Goal: Task Accomplishment & Management: Use online tool/utility

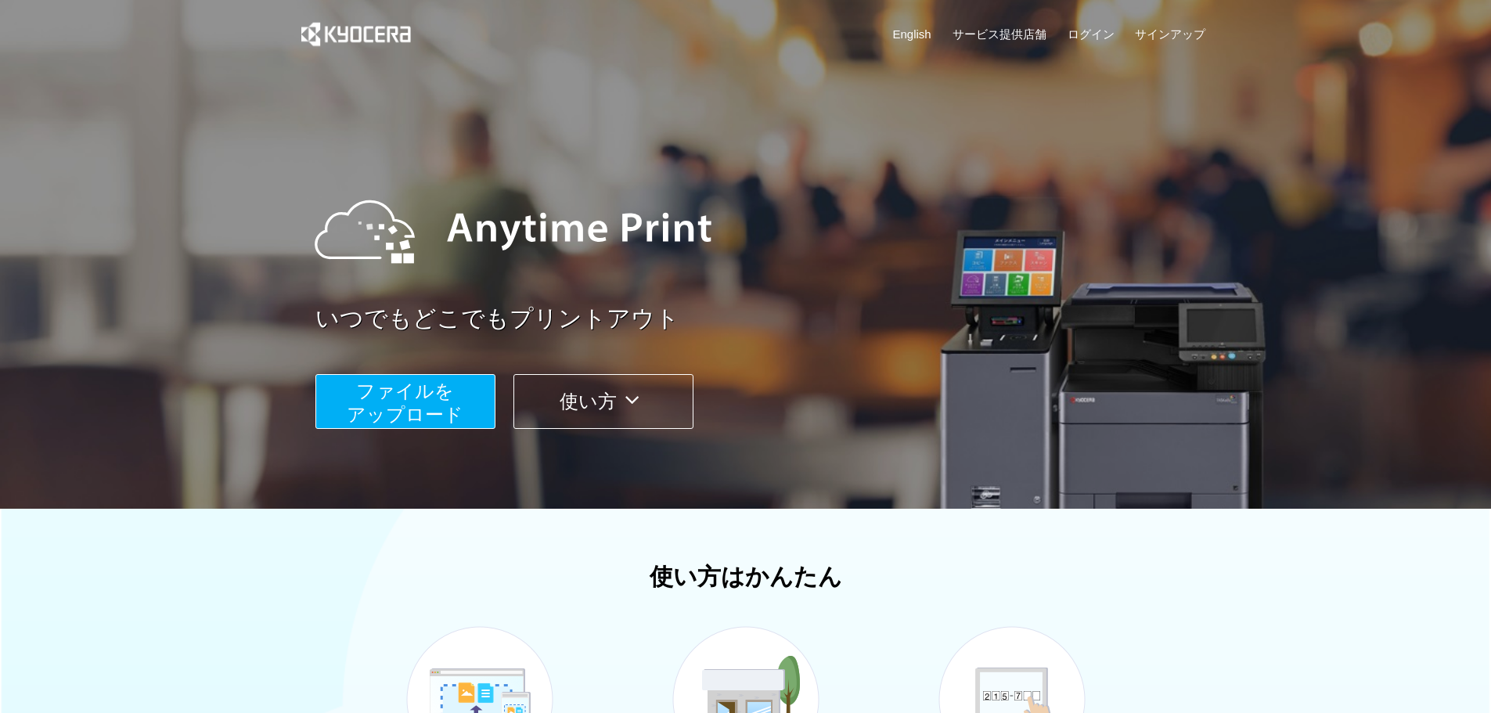
click at [384, 398] on span "ファイルを ​​アップロード" at bounding box center [405, 402] width 117 height 45
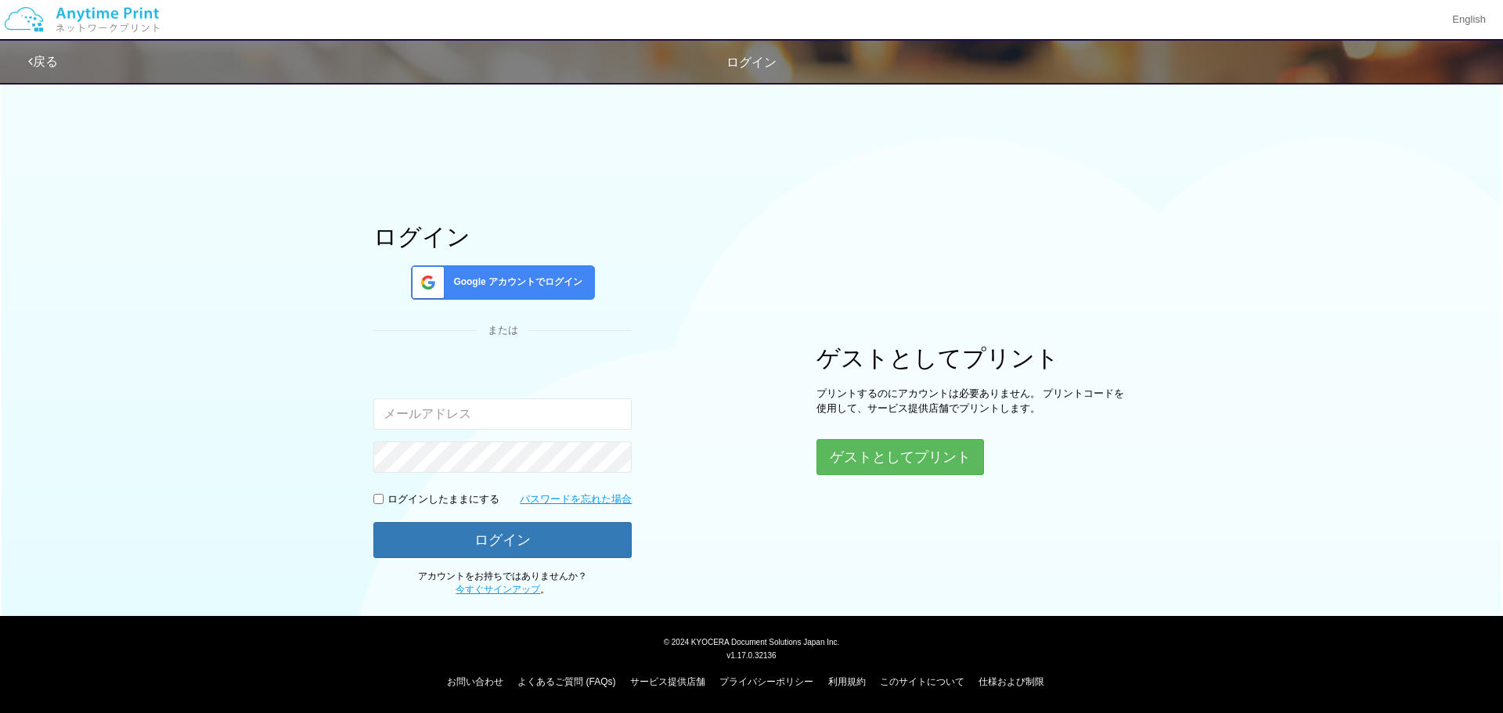
click at [553, 288] on span "Google アカウントでログイン" at bounding box center [514, 281] width 135 height 13
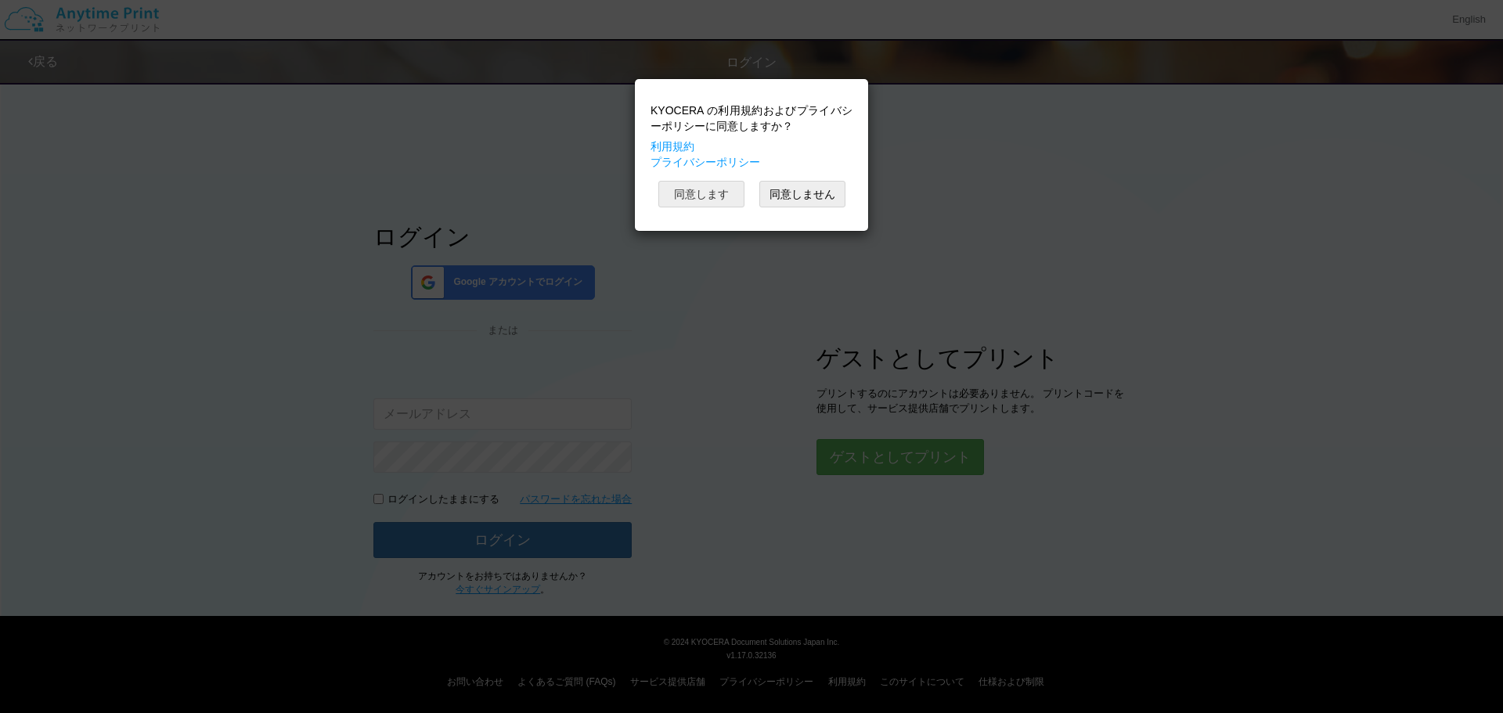
click at [718, 194] on button "同意します" at bounding box center [701, 194] width 86 height 27
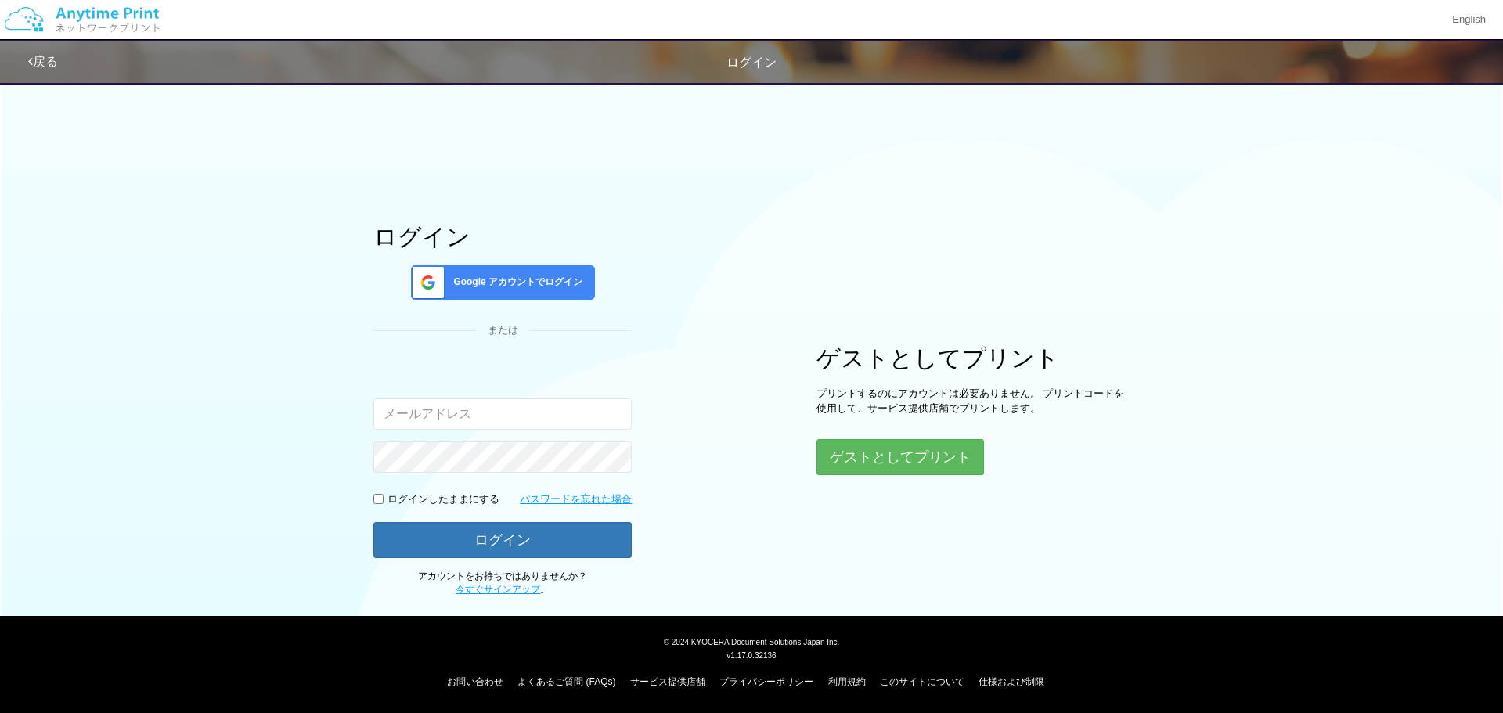
click at [593, 279] on div "Google アカウントでログイン" at bounding box center [503, 282] width 184 height 34
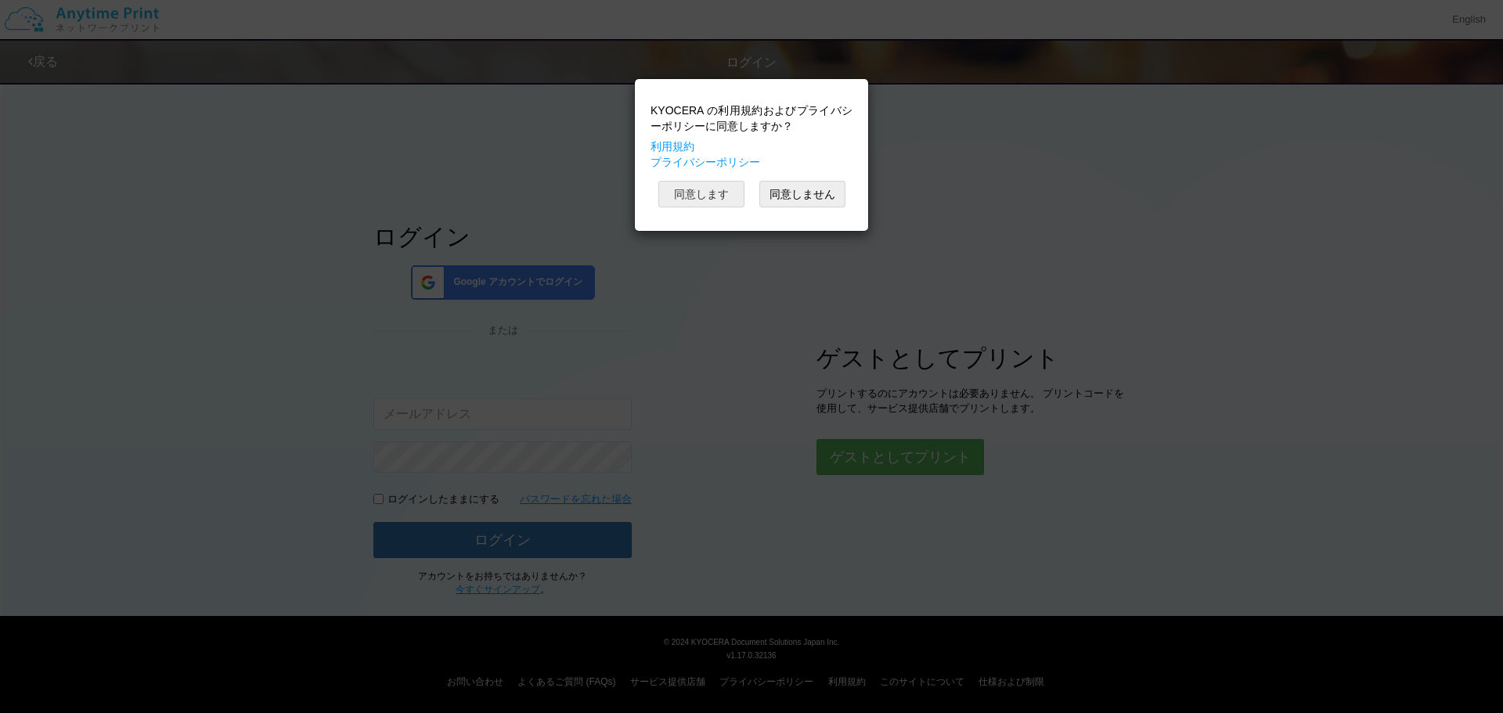
click at [716, 194] on button "同意します" at bounding box center [701, 194] width 86 height 27
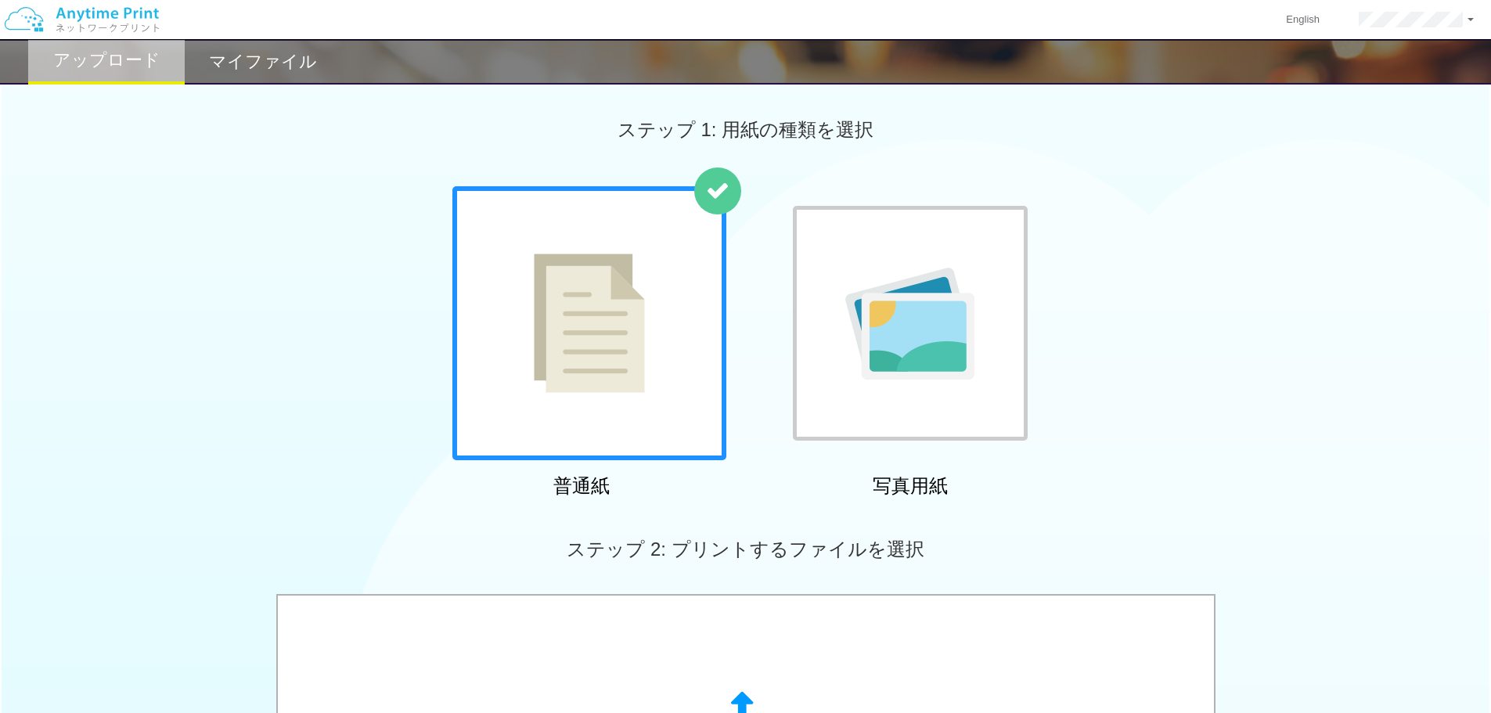
click at [1151, 355] on div "普通紙 写真用紙" at bounding box center [745, 345] width 1491 height 318
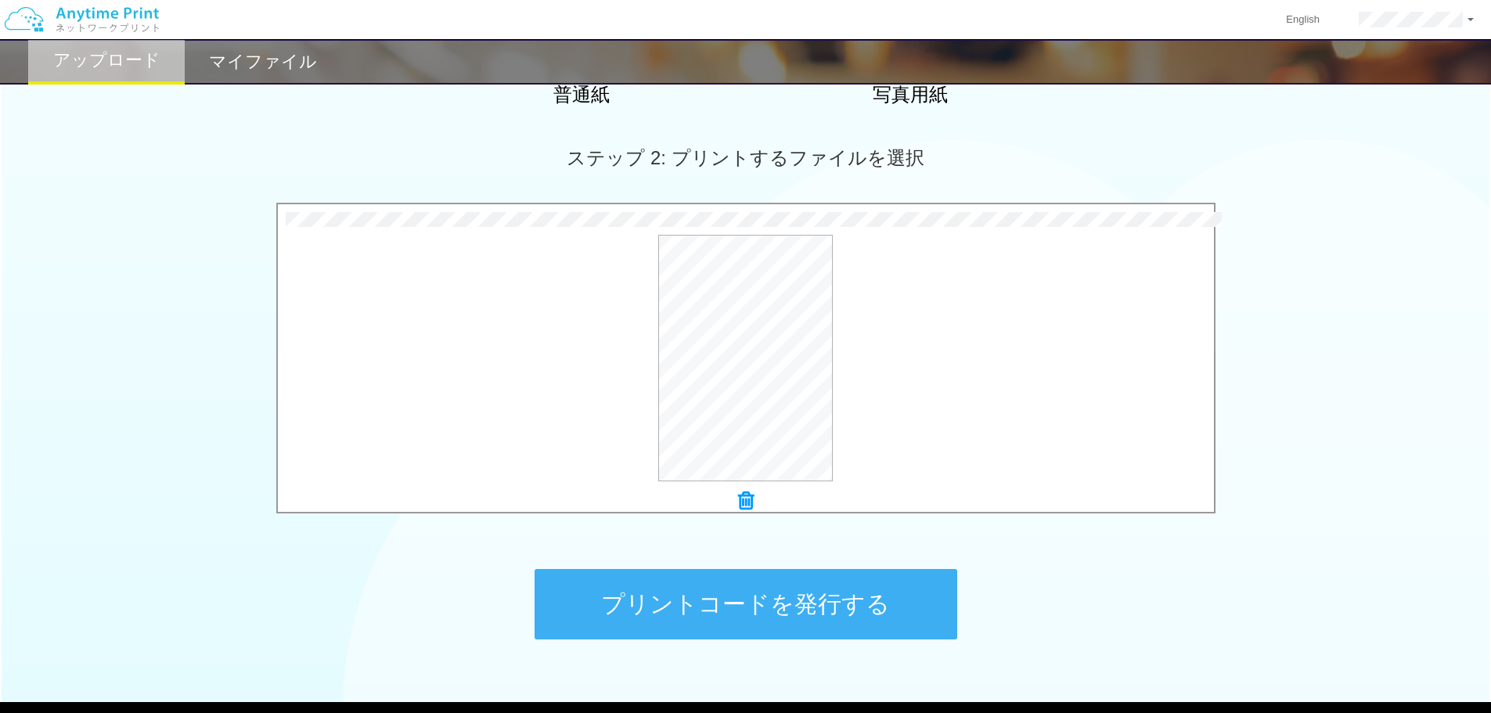
click at [799, 605] on button "プリントコードを発行する" at bounding box center [746, 604] width 423 height 70
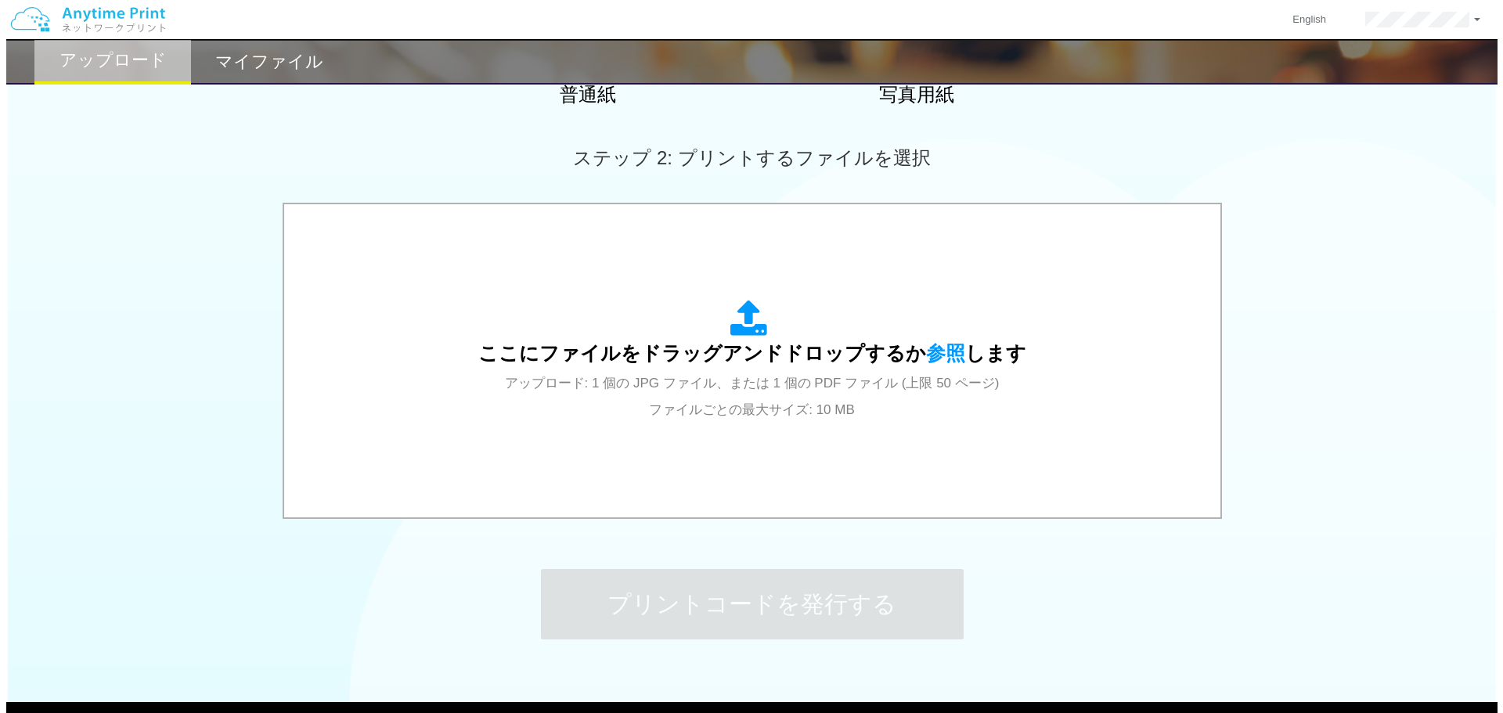
scroll to position [0, 0]
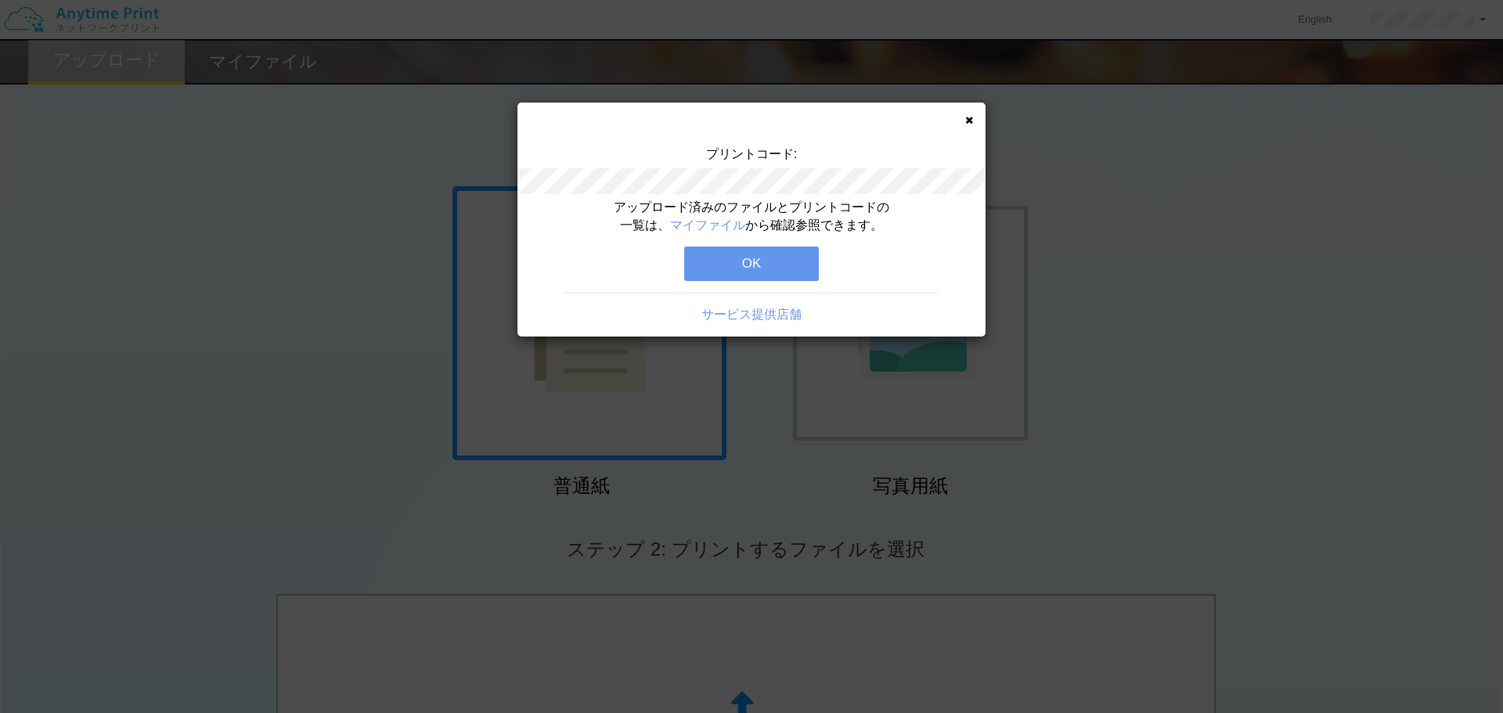
click at [751, 264] on button "OK" at bounding box center [751, 264] width 135 height 34
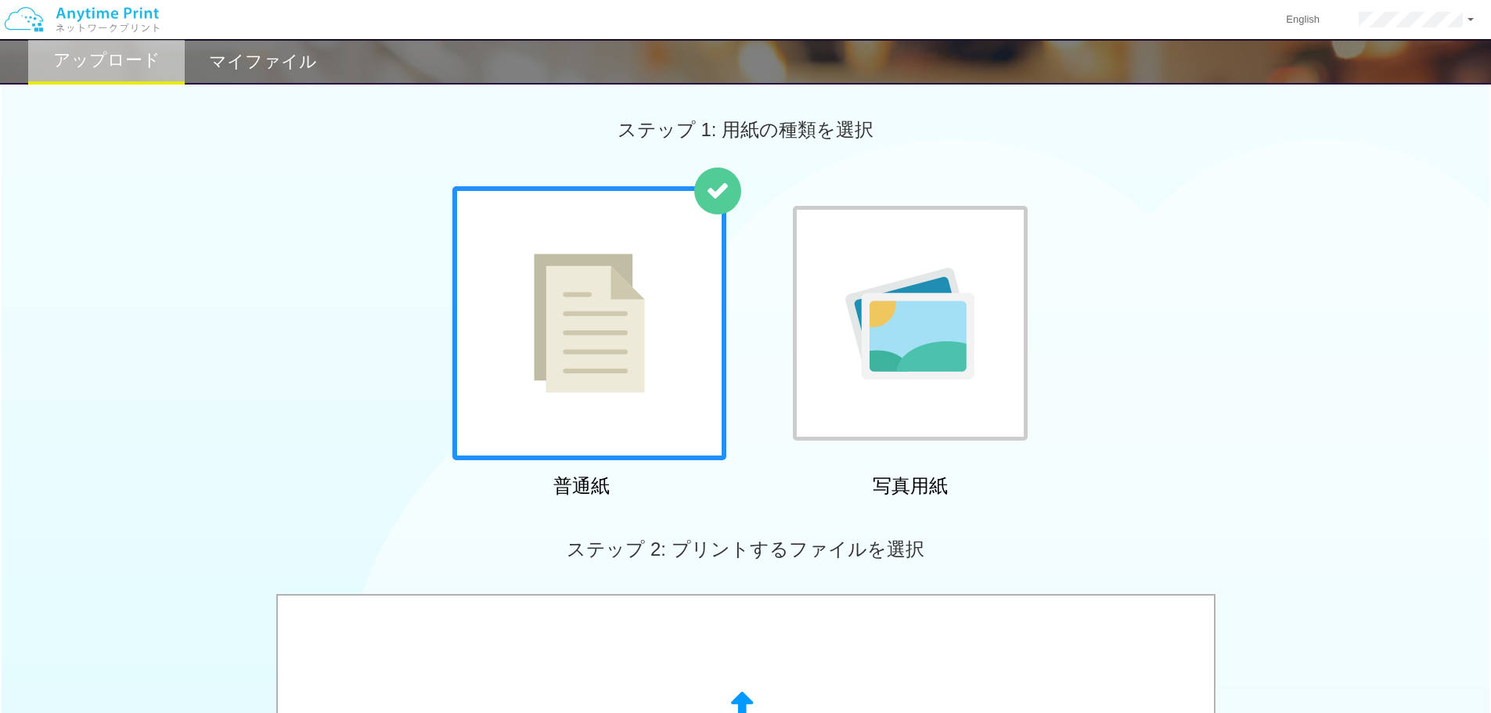
click at [256, 69] on h2 "マイファイル" at bounding box center [263, 61] width 108 height 19
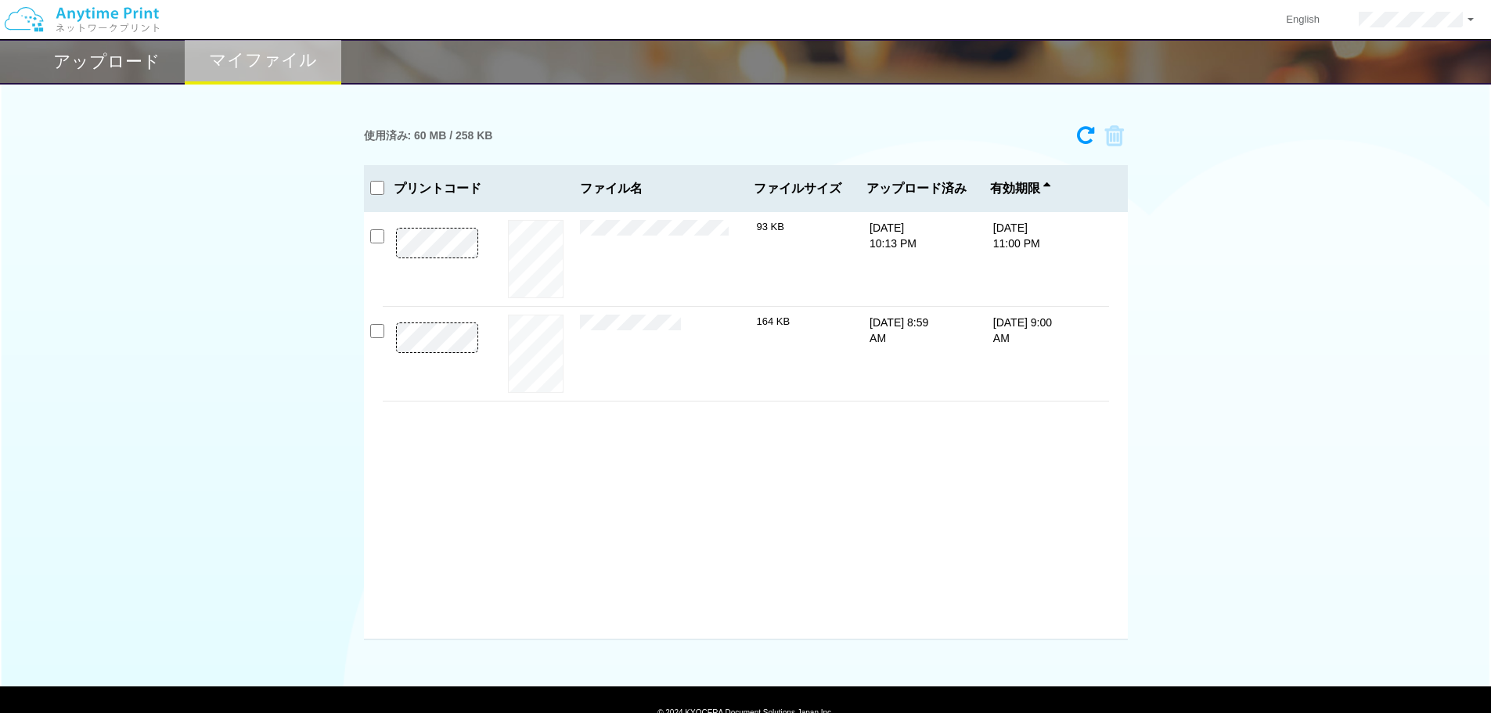
click at [380, 228] on div "プレビュー × f-10_呼び出しボタン_A5.pdf 93 KB [DATE] 10:13 PM [DATE] 11:00 PM" at bounding box center [746, 426] width 764 height 428
click at [380, 229] on input "checkbox" at bounding box center [377, 236] width 14 height 14
click at [1112, 137] on icon at bounding box center [1109, 135] width 30 height 23
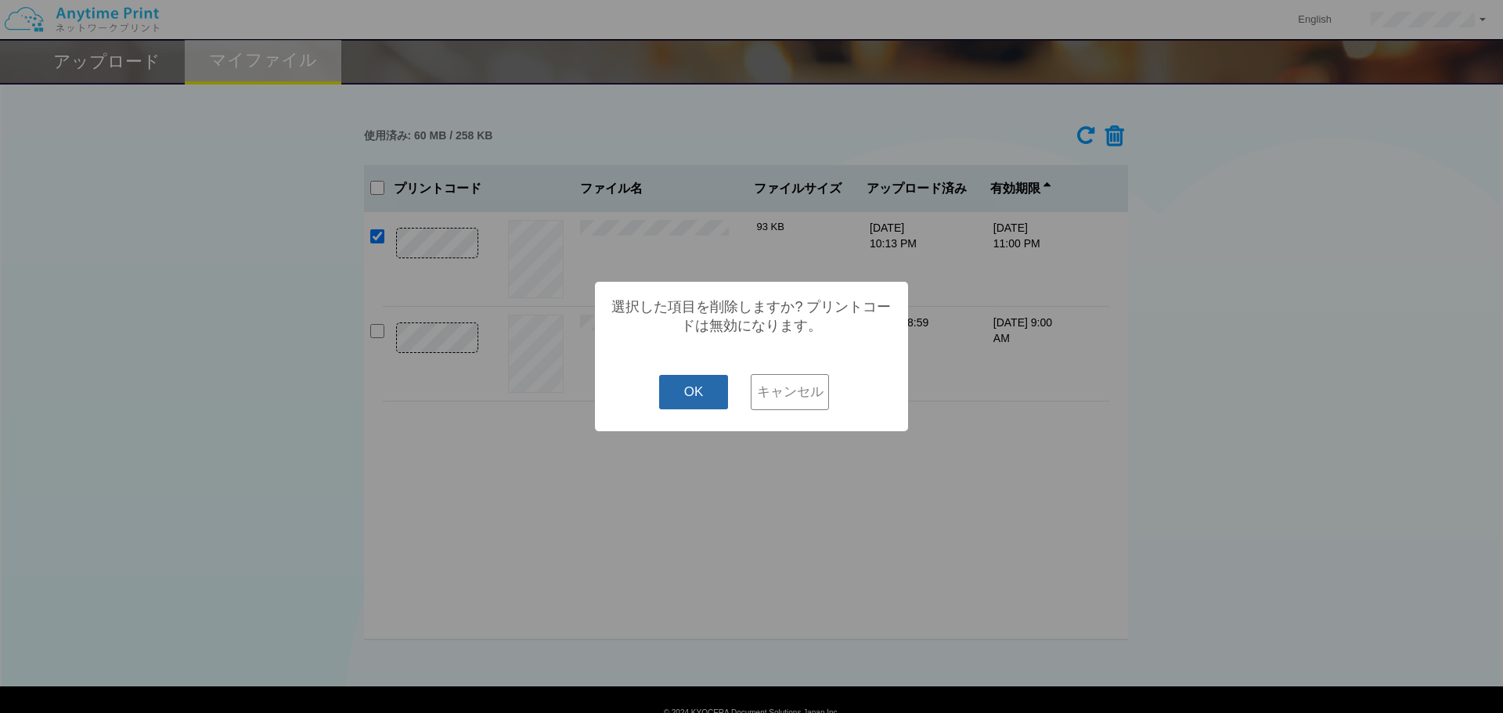
click at [664, 380] on button "OK" at bounding box center [694, 392] width 70 height 34
click at [692, 401] on body "English アカウント設定 ログアウト アップロード マイファイル 使用済み: 60 MB / 258 KB 93 KB ×" at bounding box center [751, 375] width 1503 height 750
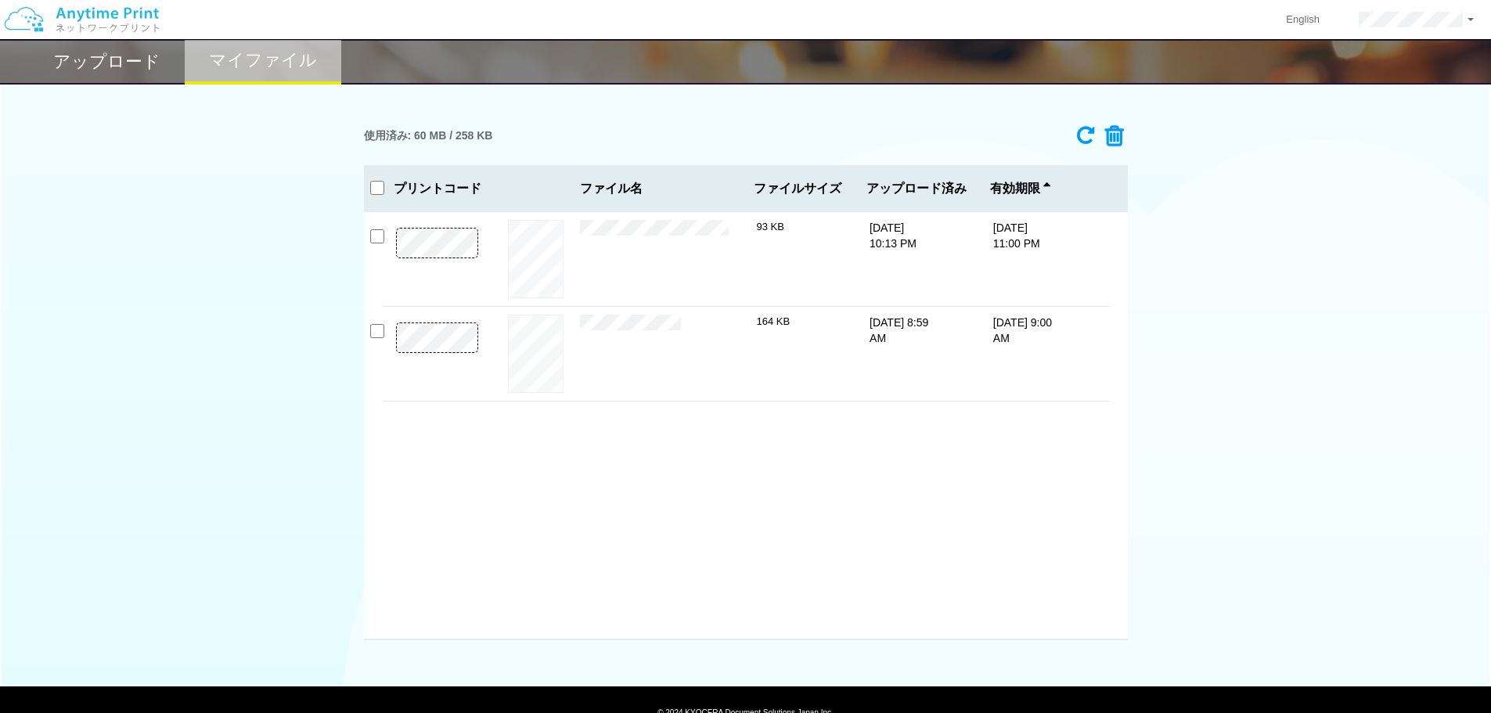
checkbox input "false"
